Goal: Information Seeking & Learning: Learn about a topic

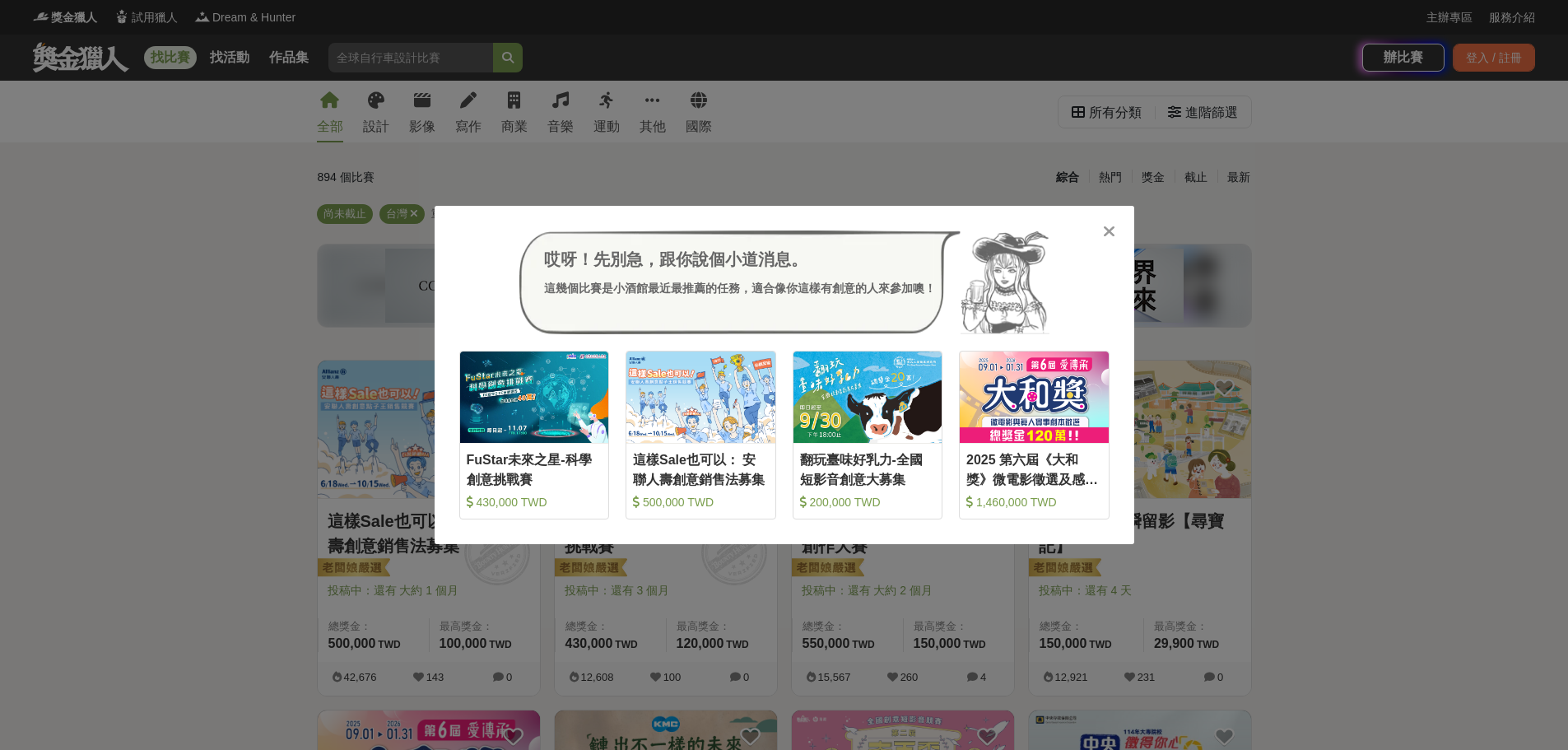
click at [1110, 233] on icon at bounding box center [1109, 232] width 13 height 16
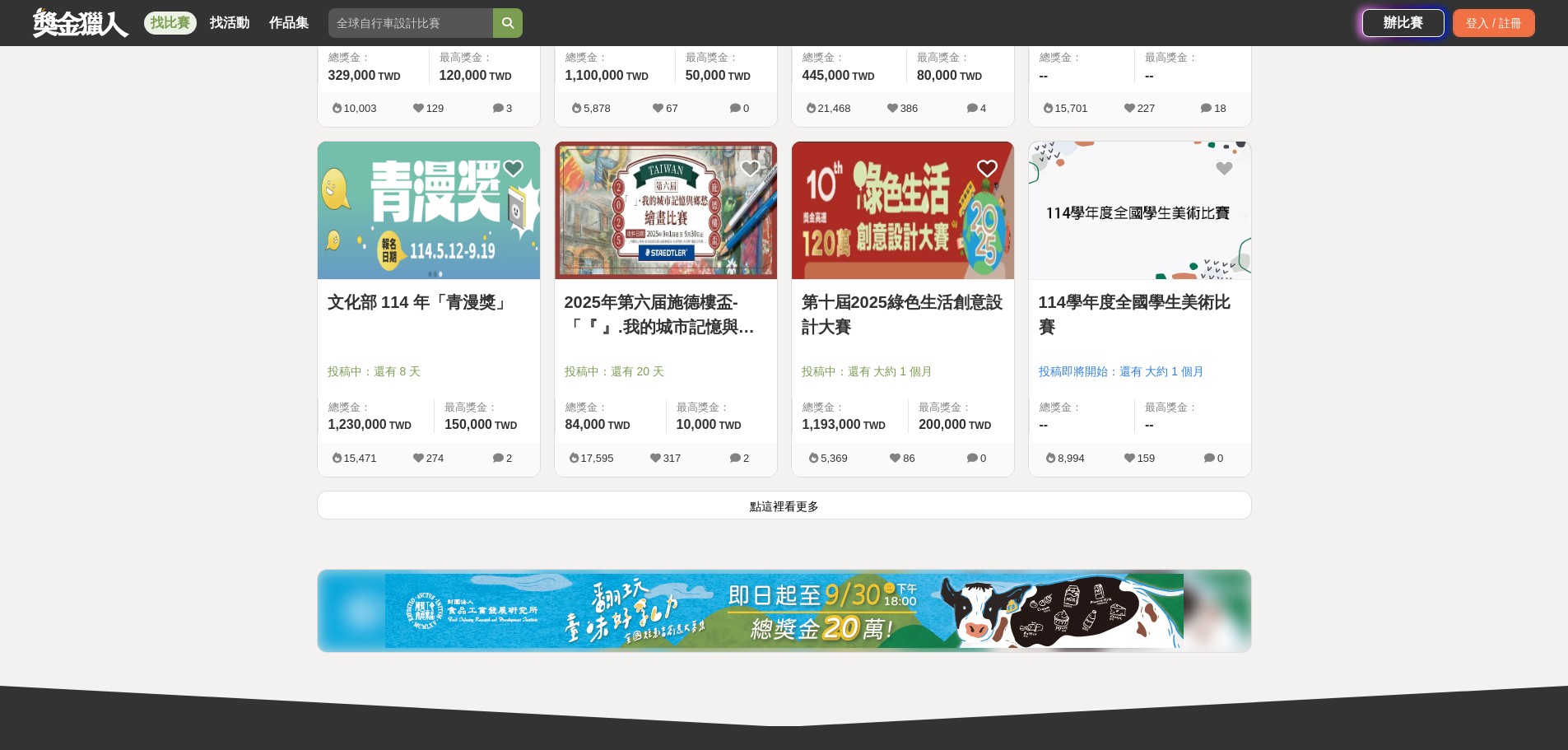
scroll to position [1976, 0]
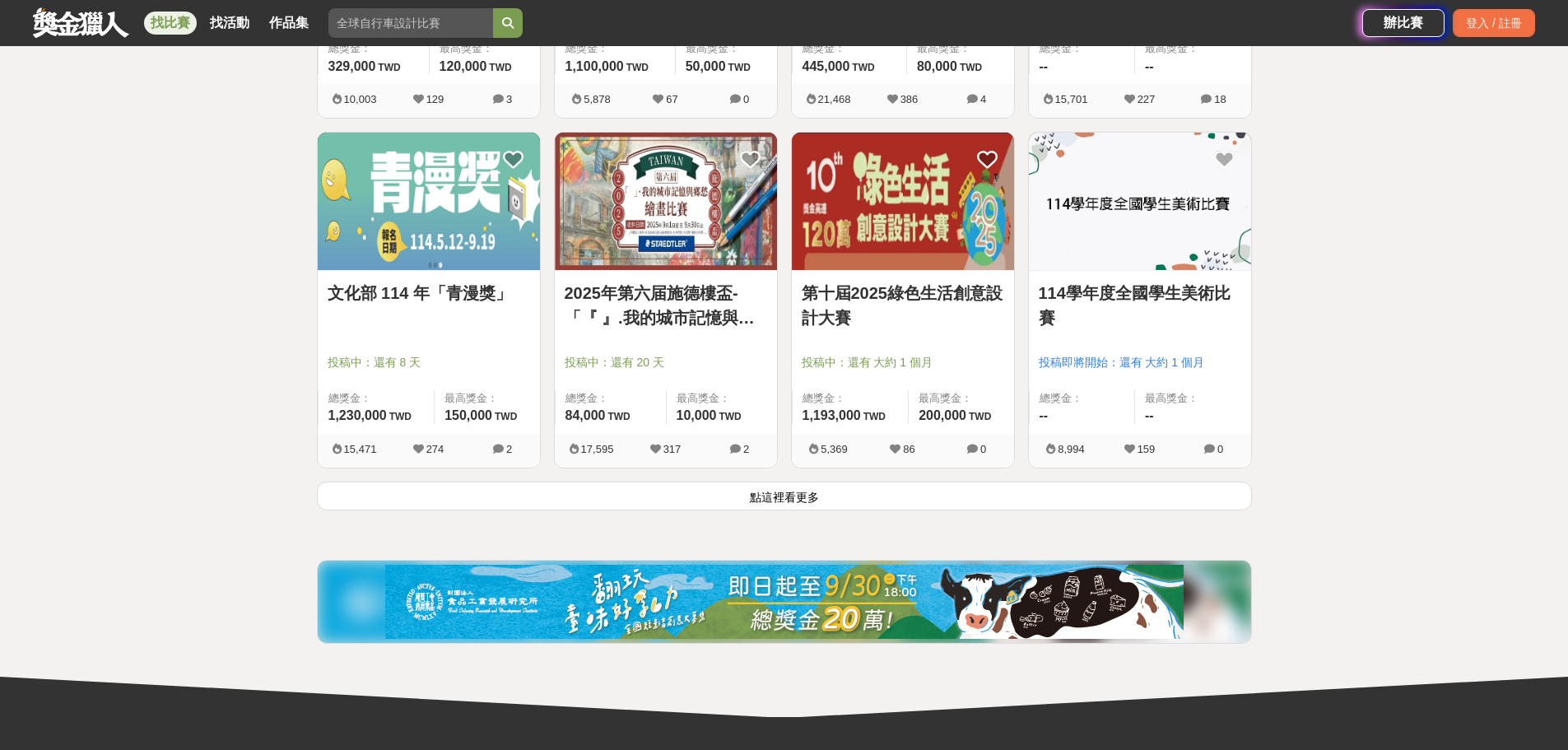
click at [683, 505] on button "點這裡看更多" at bounding box center [785, 496] width 935 height 29
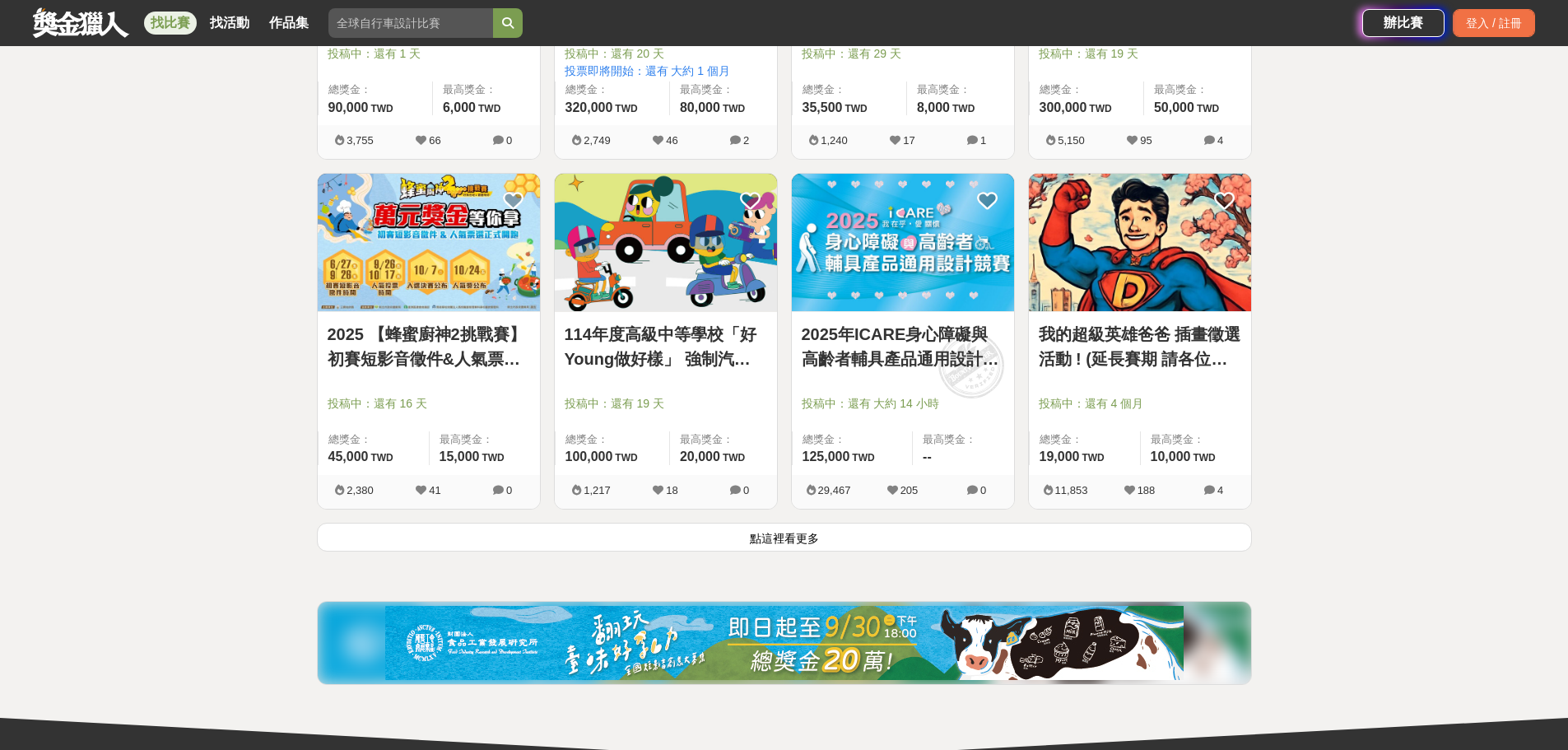
scroll to position [4035, 0]
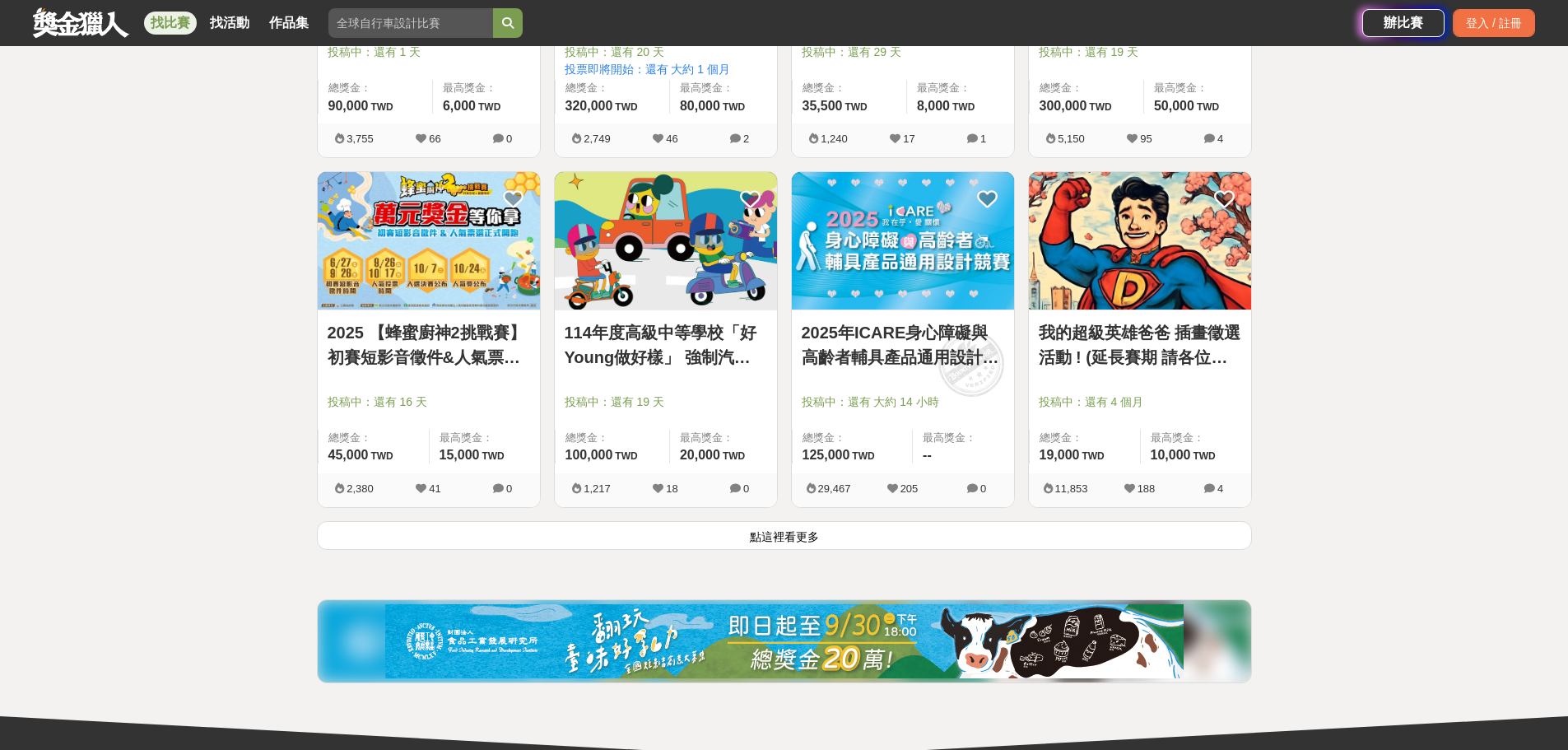
click at [916, 529] on button "點這裡看更多" at bounding box center [785, 535] width 935 height 29
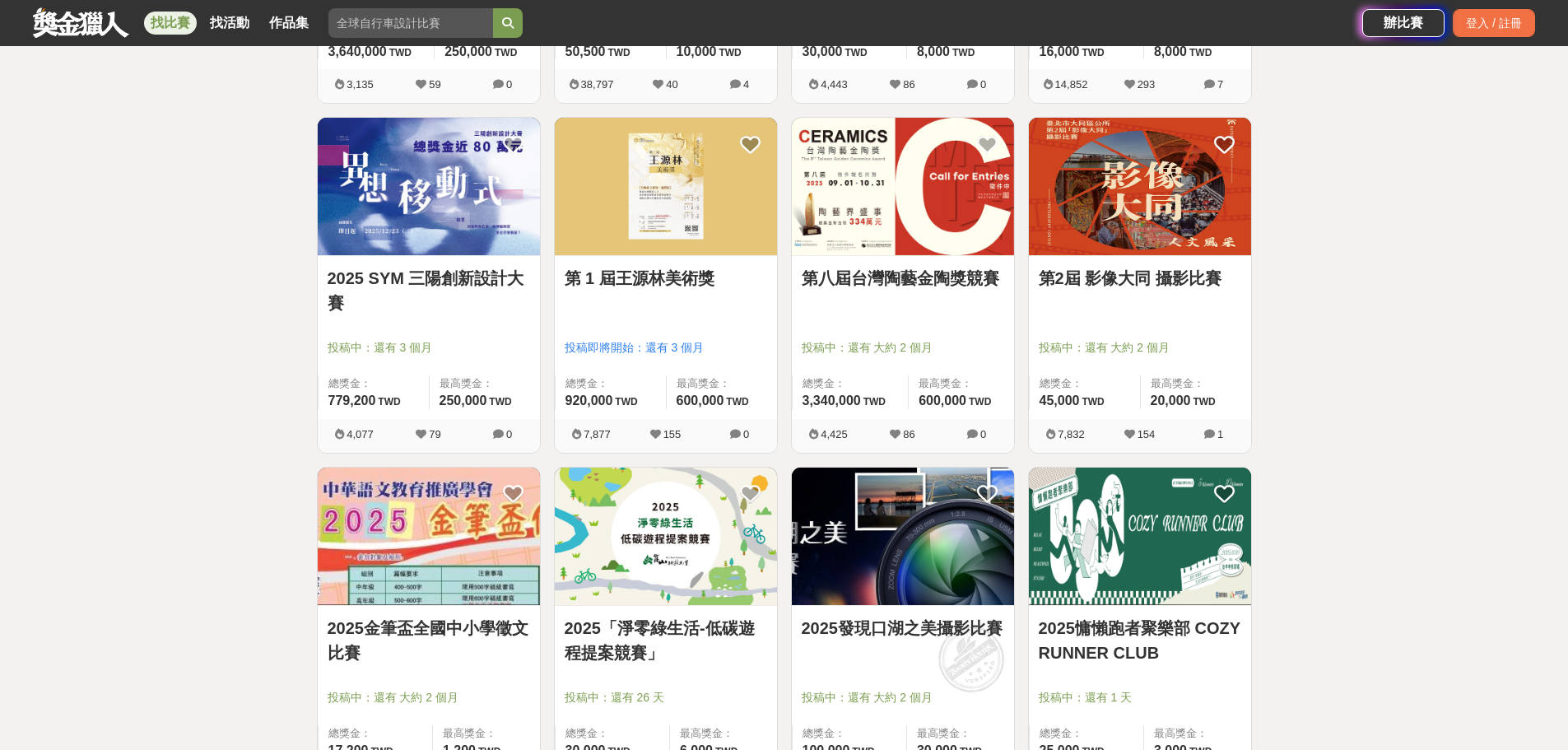
scroll to position [5765, 0]
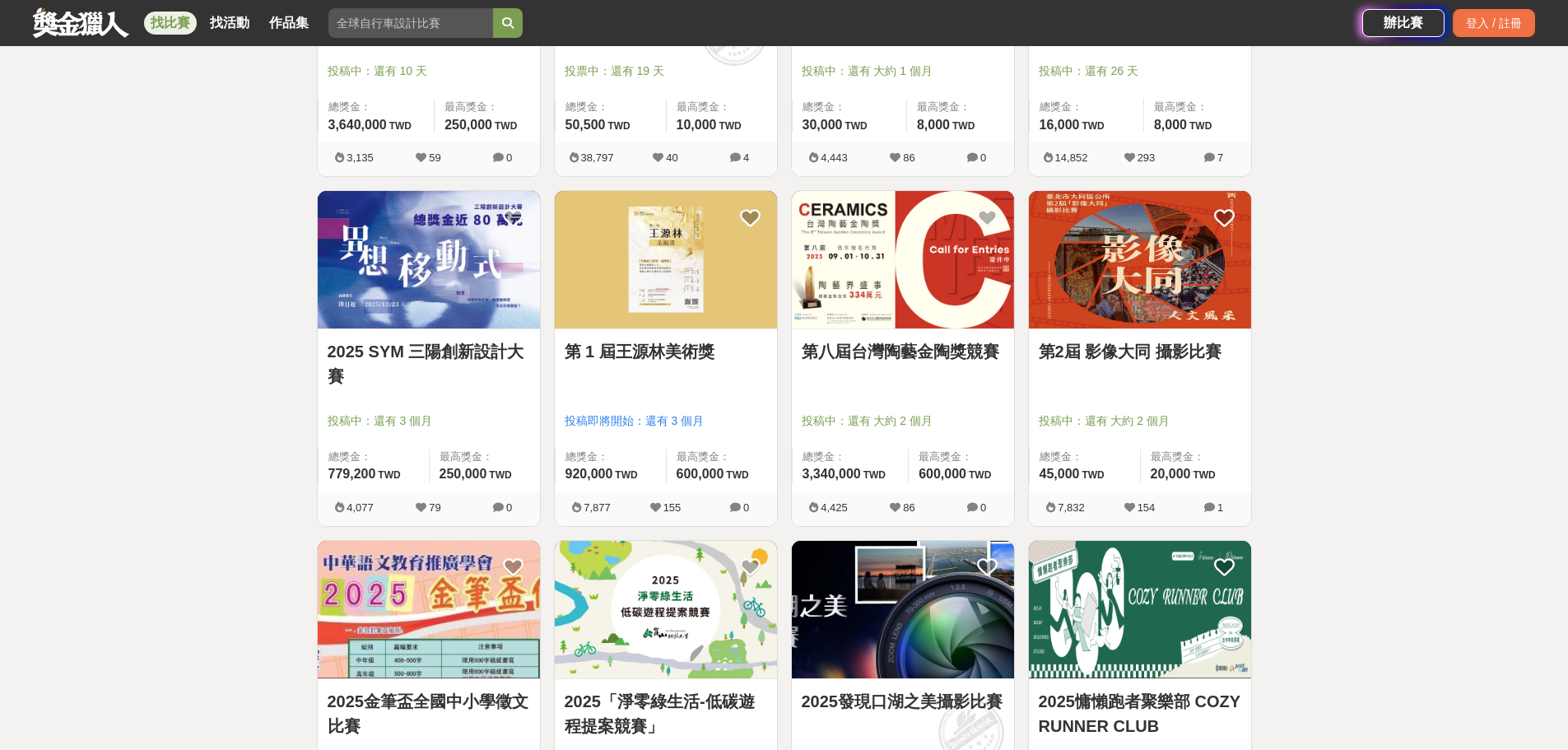
click at [1152, 354] on link "第2屆 影像大同 攝影比賽" at bounding box center [1140, 351] width 203 height 24
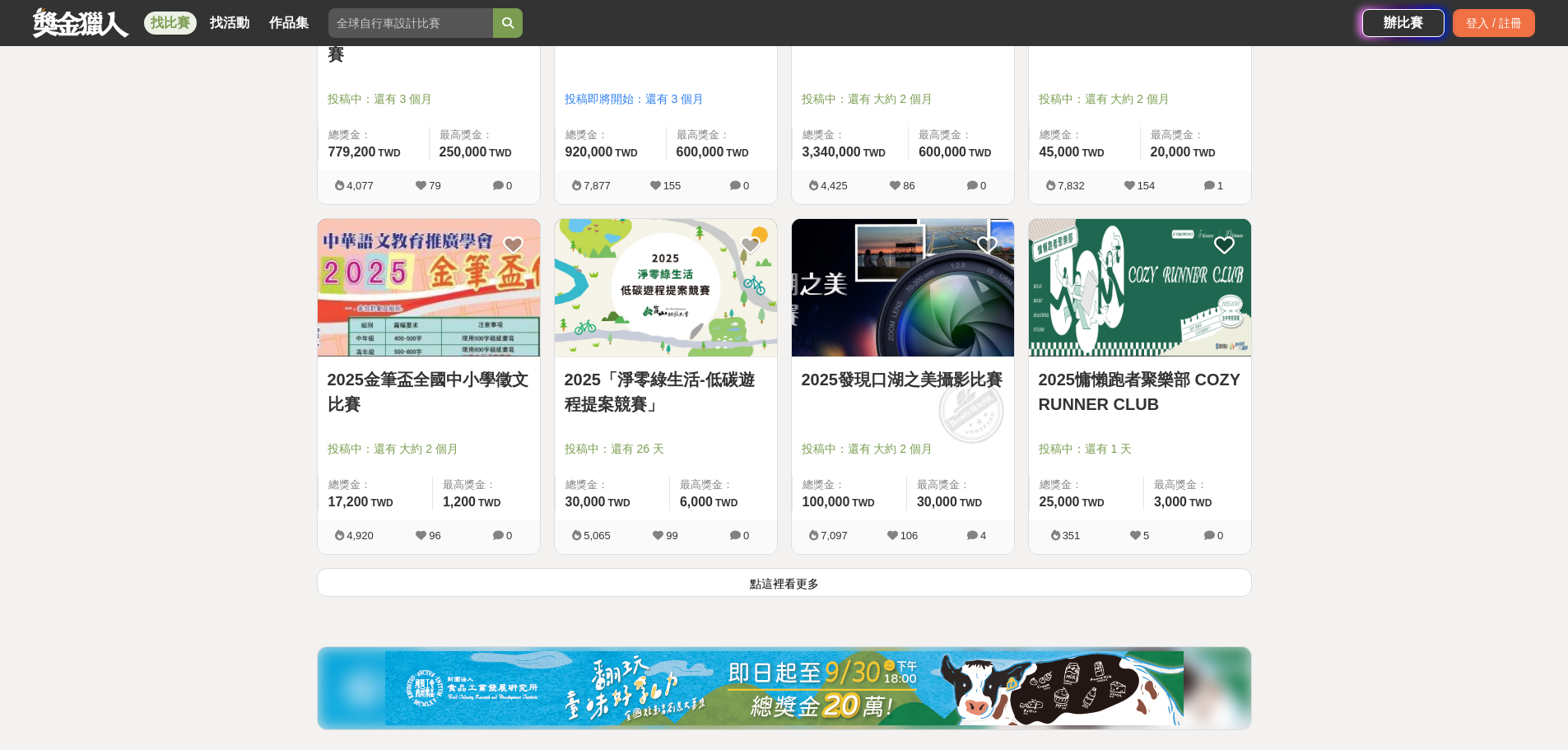
scroll to position [6094, 0]
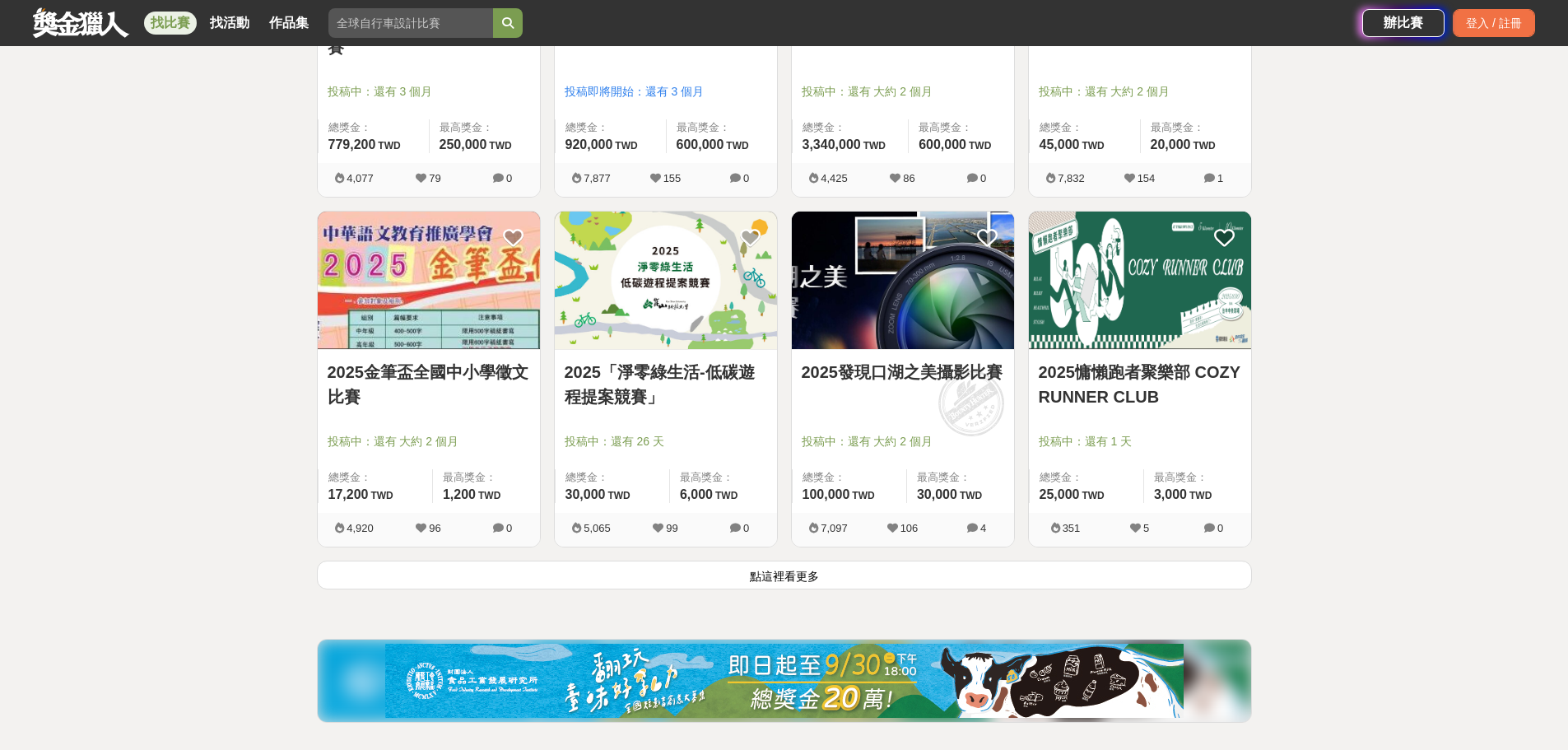
click at [934, 566] on button "點這裡看更多" at bounding box center [785, 575] width 935 height 29
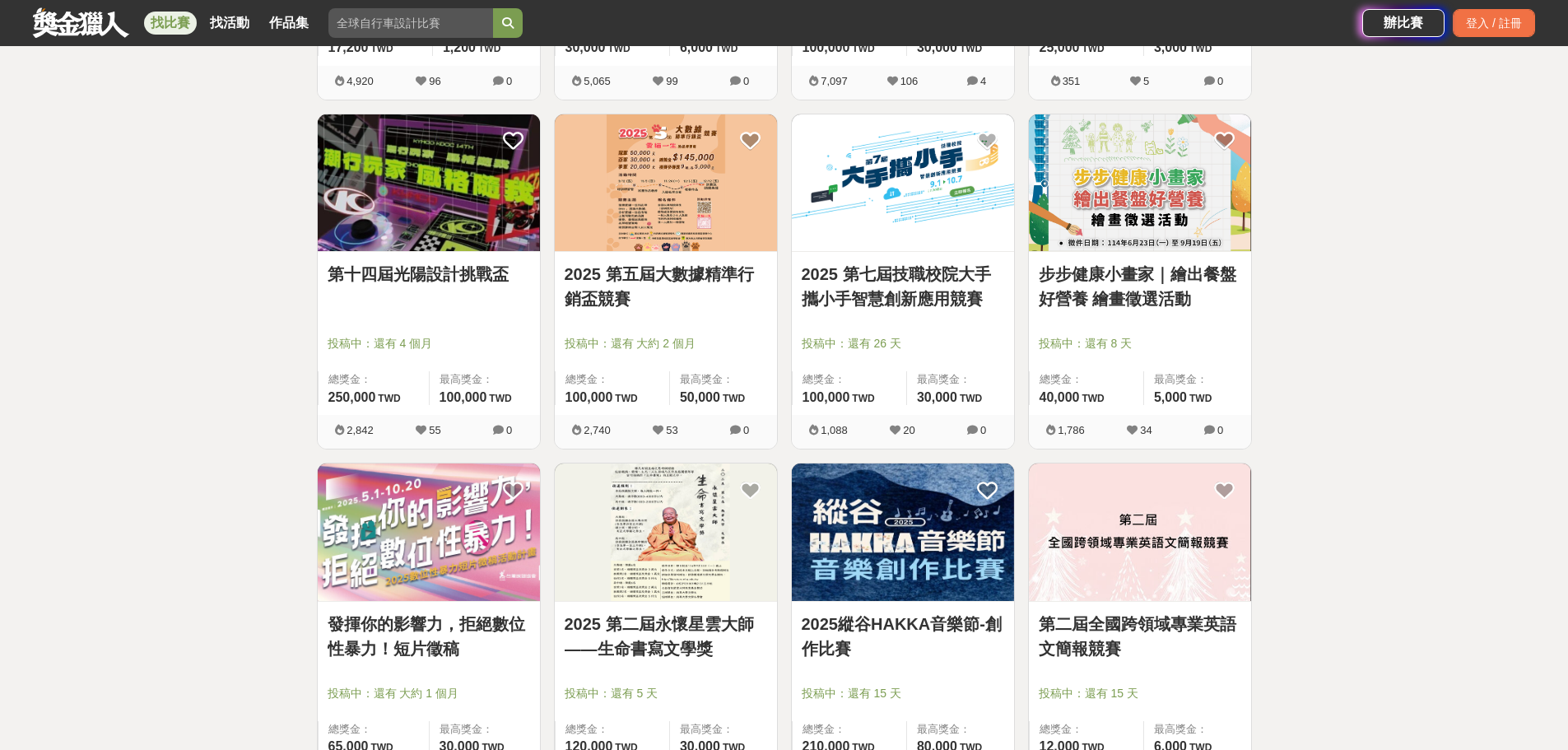
scroll to position [6588, 0]
